Goal: Task Accomplishment & Management: Complete application form

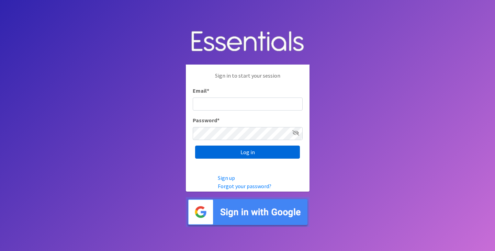
type input "[PERSON_NAME][EMAIL_ADDRESS][DOMAIN_NAME]"
click at [227, 149] on input "Log in" at bounding box center [247, 152] width 105 height 13
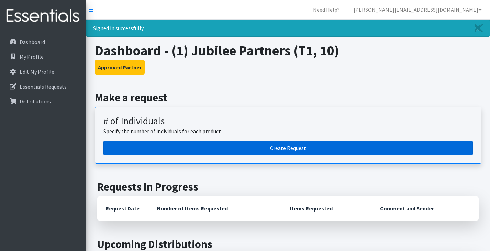
click at [282, 147] on link "Create Request" at bounding box center [287, 148] width 369 height 14
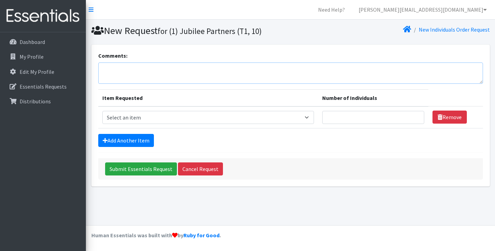
click at [109, 74] on textarea "Comments:" at bounding box center [290, 73] width 385 height 21
click at [289, 117] on select "Select an item A: Babies - Size 0 (Preemie) A: Babies - Size 01 (newborn) A: Ba…" at bounding box center [208, 117] width 212 height 13
click at [102, 111] on select "Select an item A: Babies - Size 0 (Preemie) A: Babies - Size 01 (newborn) A: Ba…" at bounding box center [208, 117] width 212 height 13
click at [286, 115] on select "Select an item A: Babies - Size 0 (Preemie) A: Babies - Size 01 (newborn) A: Ba…" at bounding box center [208, 117] width 212 height 13
select select "5617"
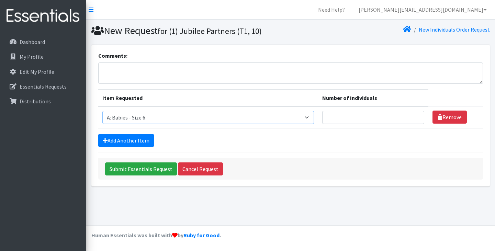
click at [102, 111] on select "Select an item A: Babies - Size 0 (Preemie) A: Babies - Size 01 (newborn) A: Ba…" at bounding box center [208, 117] width 212 height 13
type input "1"
click at [406, 116] on input "1" at bounding box center [373, 117] width 102 height 13
click at [142, 140] on link "Add Another Item" at bounding box center [126, 140] width 56 height 13
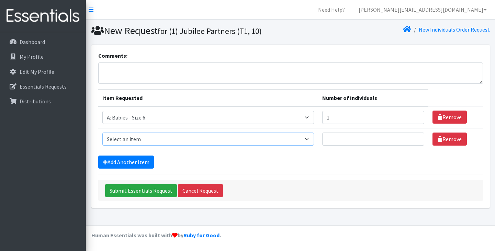
click at [288, 140] on select "Select an item A: Babies - Size 0 (Preemie) A: Babies - Size 01 (newborn) A: Ba…" at bounding box center [208, 139] width 212 height 13
select select "8888"
click at [102, 133] on select "Select an item A: Babies - Size 0 (Preemie) A: Babies - Size 01 (newborn) A: Ba…" at bounding box center [208, 139] width 212 height 13
click at [406, 136] on input "1" at bounding box center [373, 139] width 102 height 13
click at [406, 136] on input "2" at bounding box center [373, 139] width 102 height 13
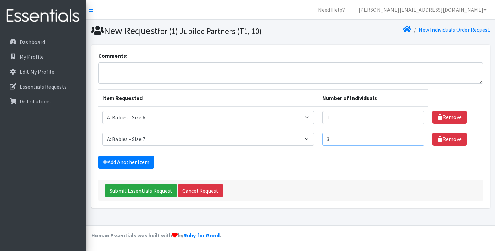
type input "3"
click at [406, 136] on input "3" at bounding box center [373, 139] width 102 height 13
click at [134, 161] on link "Add Another Item" at bounding box center [126, 162] width 56 height 13
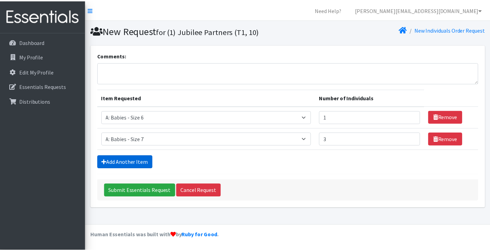
scroll to position [10, 0]
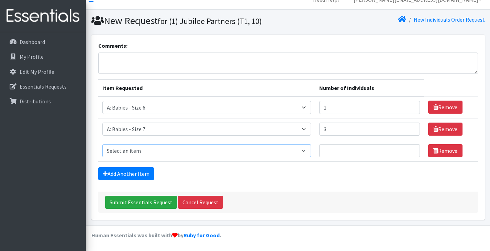
click at [282, 151] on select "Select an item A: Babies - Size 0 (Preemie) A: Babies - Size 01 (newborn) A: Ba…" at bounding box center [206, 150] width 209 height 13
select select "8889"
click at [102, 144] on select "Select an item A: Babies - Size 0 (Preemie) A: Babies - Size 01 (newborn) A: Ba…" at bounding box center [206, 150] width 209 height 13
type input "1"
click at [403, 148] on input "1" at bounding box center [369, 150] width 101 height 13
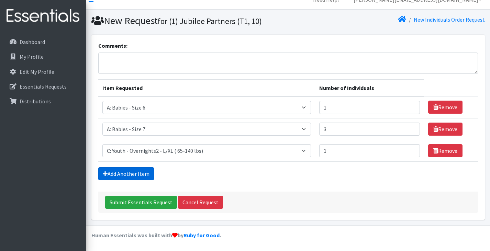
click at [125, 172] on link "Add Another Item" at bounding box center [126, 173] width 56 height 13
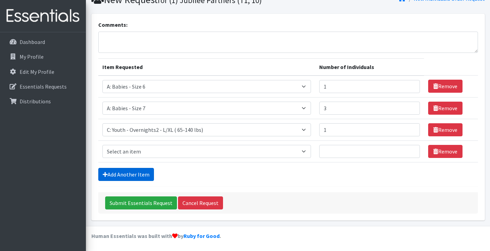
scroll to position [32, 0]
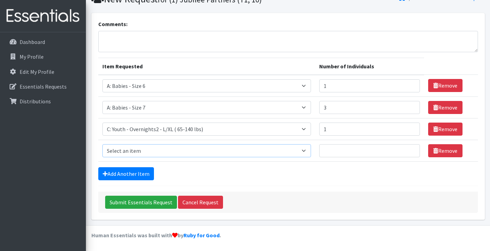
click at [136, 153] on select "Select an item A: Babies - Size 0 (Preemie) A: Babies - Size 01 (newborn) A: Ba…" at bounding box center [206, 150] width 209 height 13
select select "5604"
click at [102, 144] on select "Select an item A: Babies - Size 0 (Preemie) A: Babies - Size 01 (newborn) A: Ba…" at bounding box center [206, 150] width 209 height 13
click at [391, 149] on input "Number of Individuals" at bounding box center [369, 150] width 101 height 13
click at [405, 149] on input "1" at bounding box center [369, 150] width 101 height 13
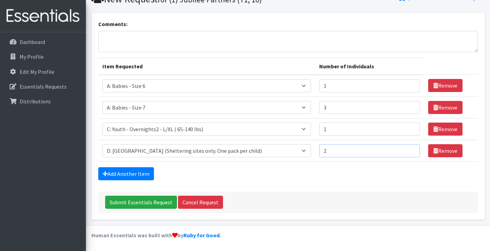
click at [405, 148] on input "2" at bounding box center [369, 150] width 101 height 13
click at [405, 148] on input "3" at bounding box center [369, 150] width 101 height 13
click at [405, 148] on input "4" at bounding box center [369, 150] width 101 height 13
type input "5"
click at [405, 148] on input "5" at bounding box center [369, 150] width 101 height 13
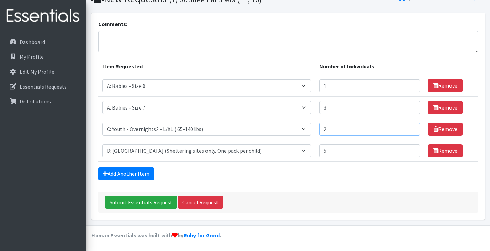
type input "2"
click at [403, 127] on input "2" at bounding box center [369, 129] width 101 height 13
type input "6"
click at [401, 149] on input "6" at bounding box center [369, 150] width 101 height 13
click at [126, 201] on input "Submit Essentials Request" at bounding box center [141, 202] width 72 height 13
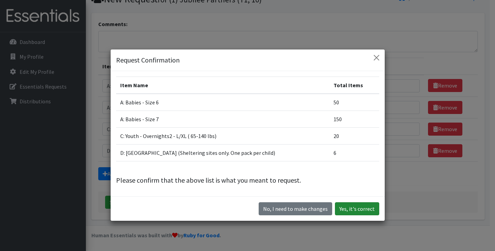
click at [350, 207] on button "Yes, it's correct" at bounding box center [357, 208] width 44 height 13
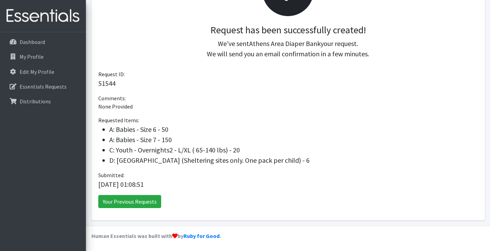
scroll to position [140, 0]
